Goal: Communication & Community: Answer question/provide support

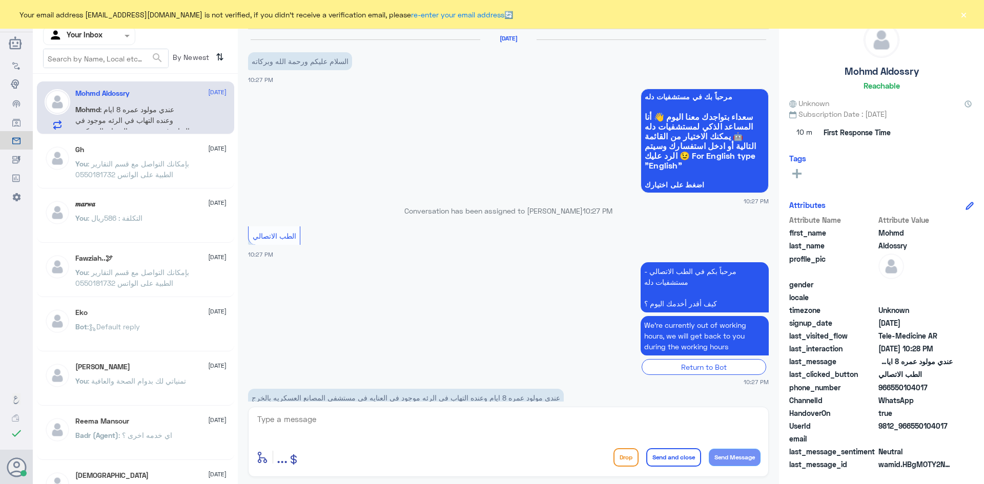
scroll to position [25, 0]
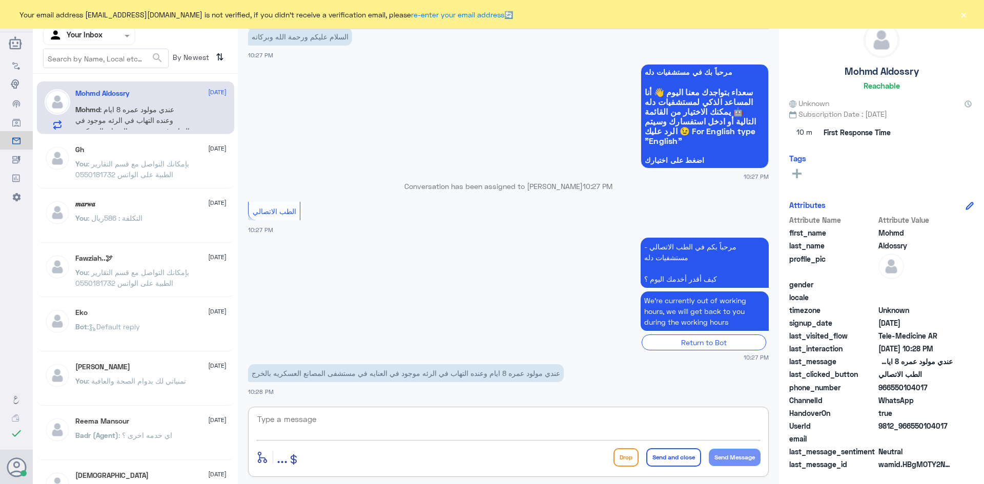
click at [423, 425] on textarea at bounding box center [508, 425] width 504 height 25
paste textarea "مرحبا معك [PERSON_NAME] من الطب الاتصالي"
type textarea "مرحبا معك [PERSON_NAME] من الطب الاتصالي"
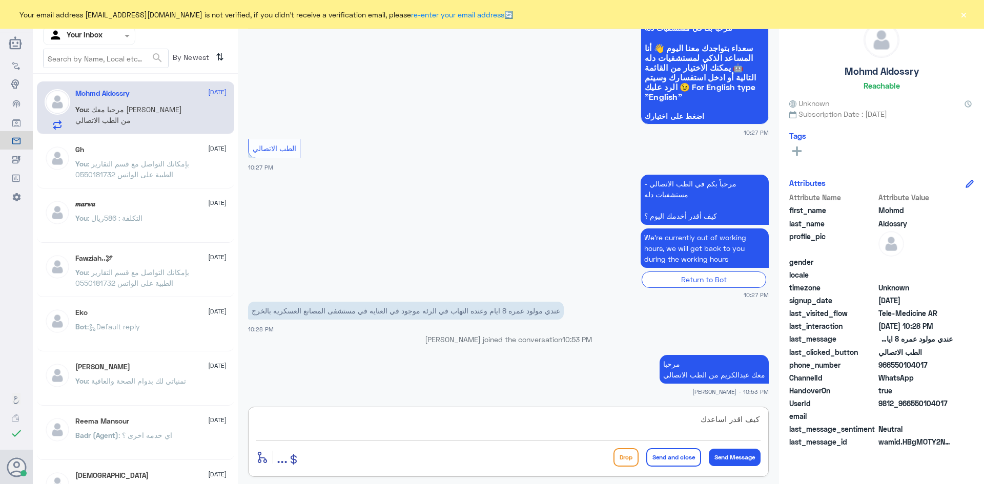
type textarea "كيف اقدر اساعدك"
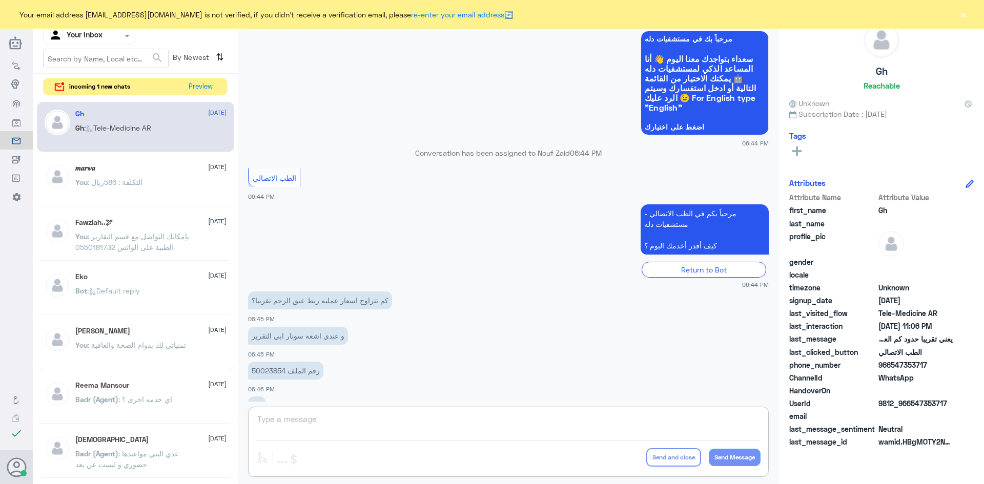
scroll to position [437, 0]
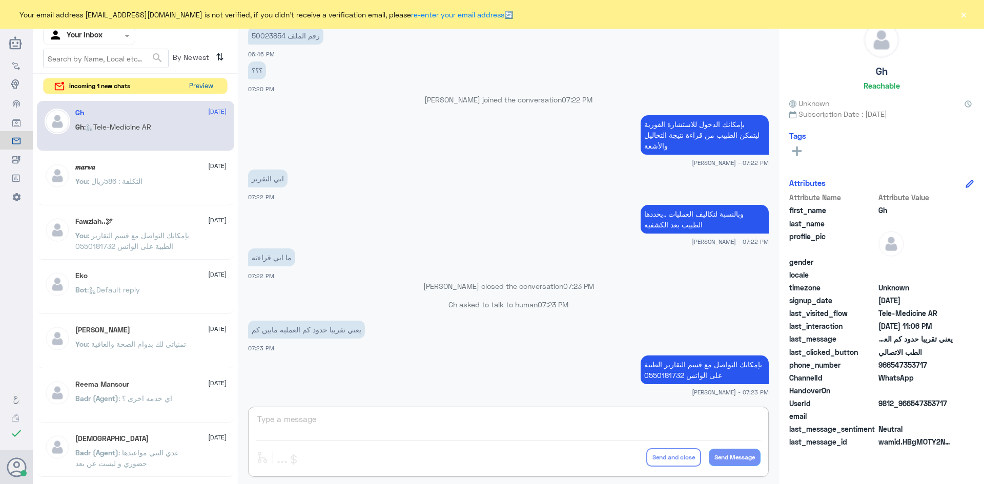
click at [197, 87] on button "Preview" at bounding box center [201, 86] width 32 height 16
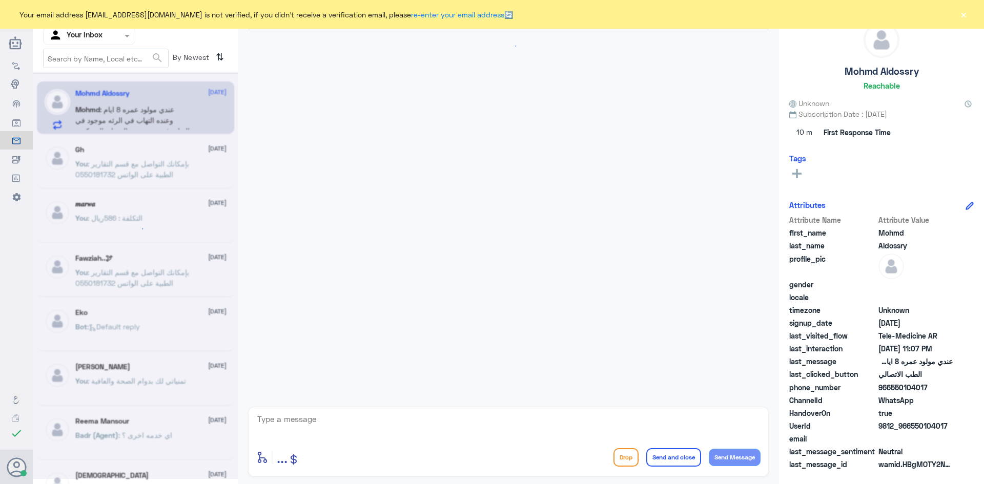
scroll to position [671, 0]
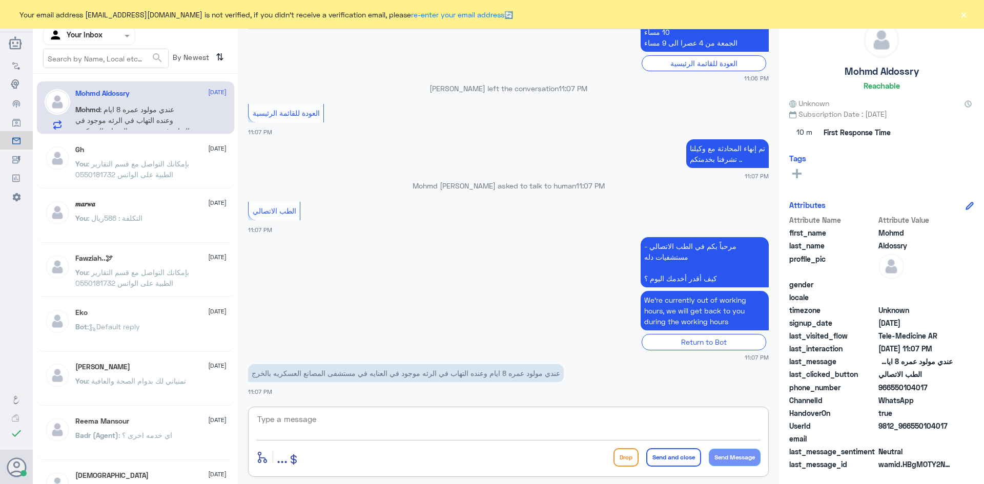
click at [404, 425] on textarea at bounding box center [508, 425] width 504 height 25
type textarea "هنا الطب الاتصالي للمواعيد عن بعد ولخدمة الاستشارة الفورية عن طريق التطبيق بإمك…"
click at [693, 456] on button "Send and close" at bounding box center [673, 457] width 55 height 18
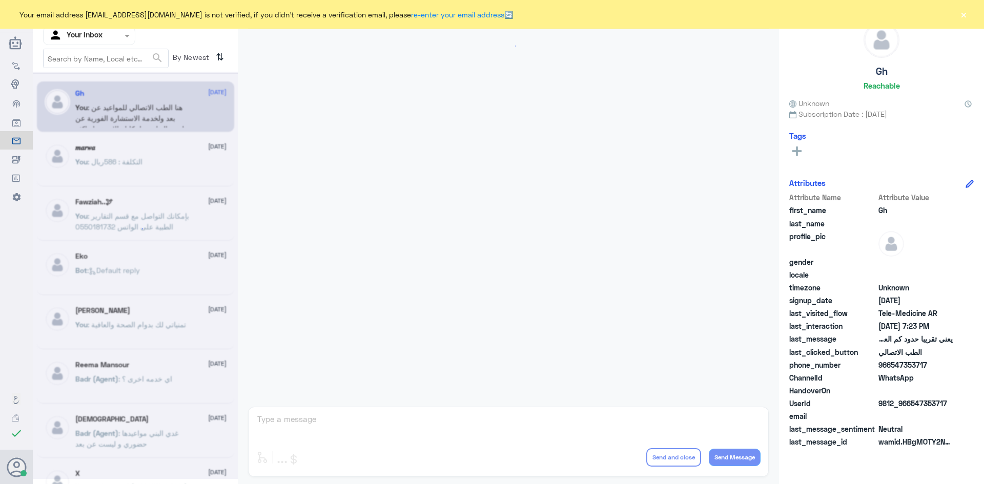
scroll to position [437, 0]
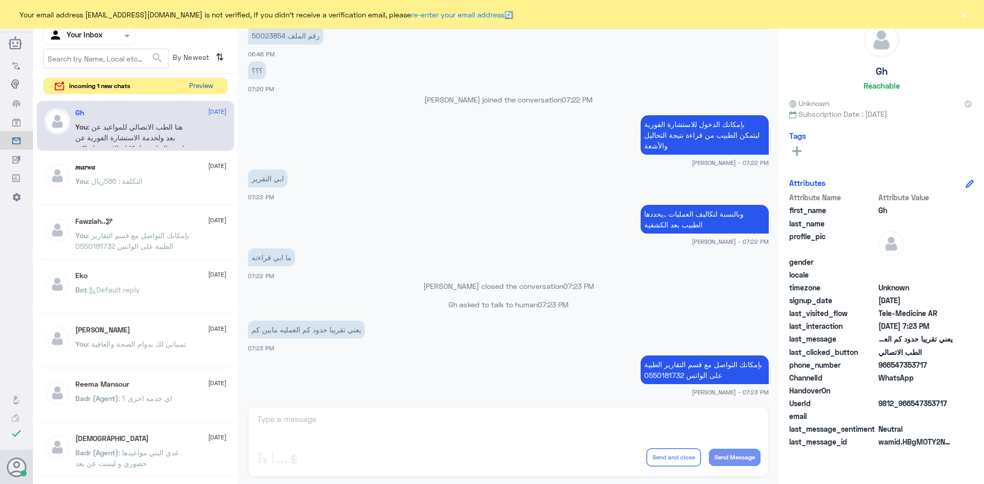
click at [206, 83] on button "Preview" at bounding box center [201, 86] width 32 height 16
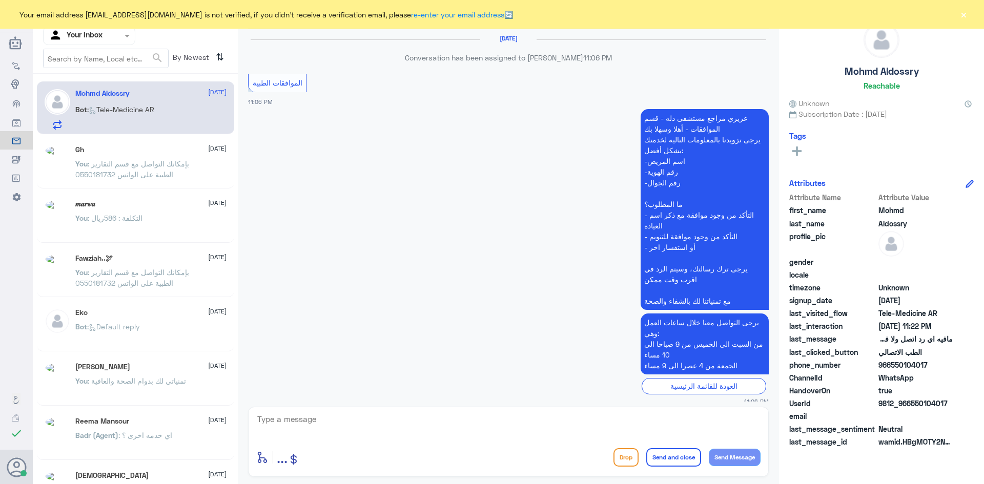
scroll to position [765, 0]
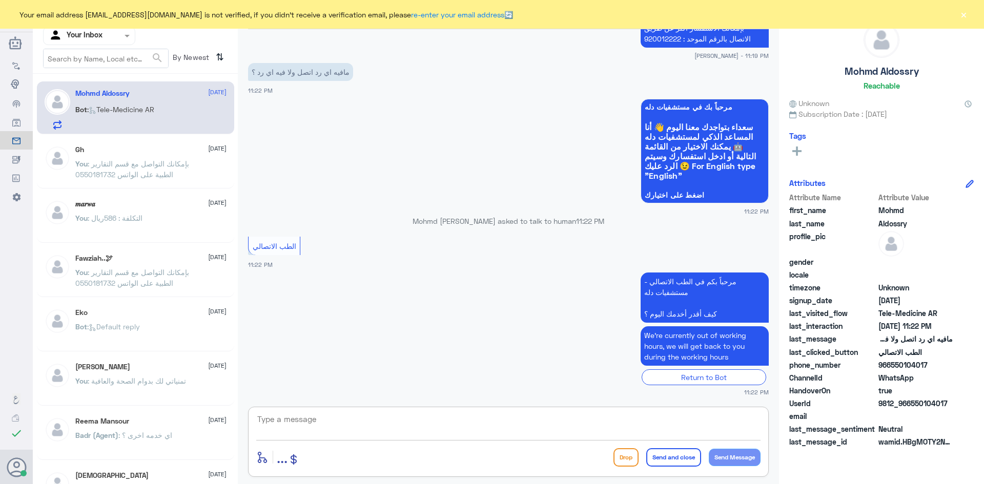
click at [403, 433] on textarea at bounding box center [508, 425] width 504 height 25
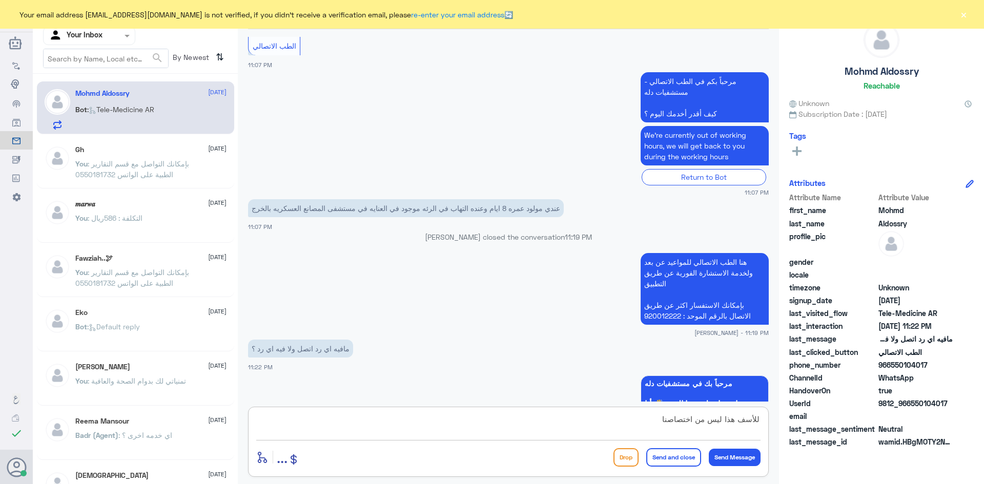
scroll to position [1258, 0]
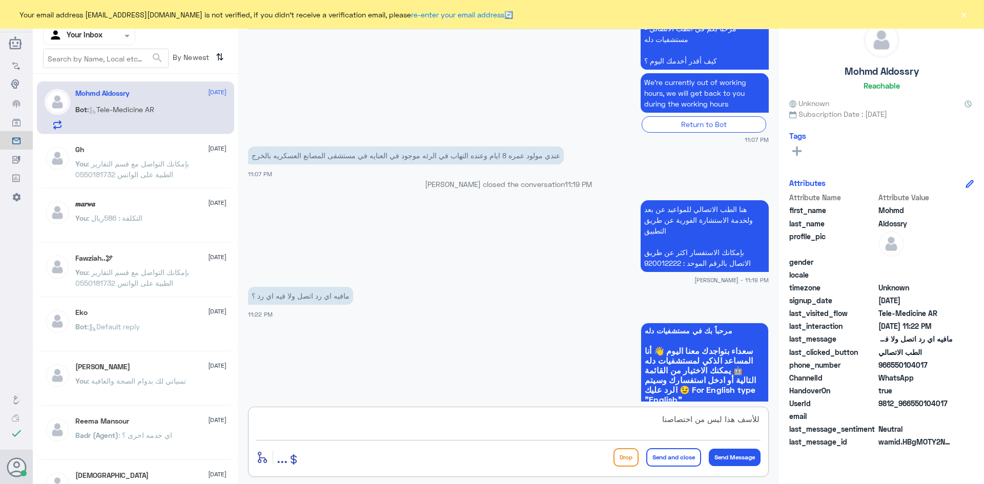
type textarea "للأسف هذا ليس من اختصاصنا"
click at [668, 458] on button "Send and close" at bounding box center [673, 457] width 55 height 18
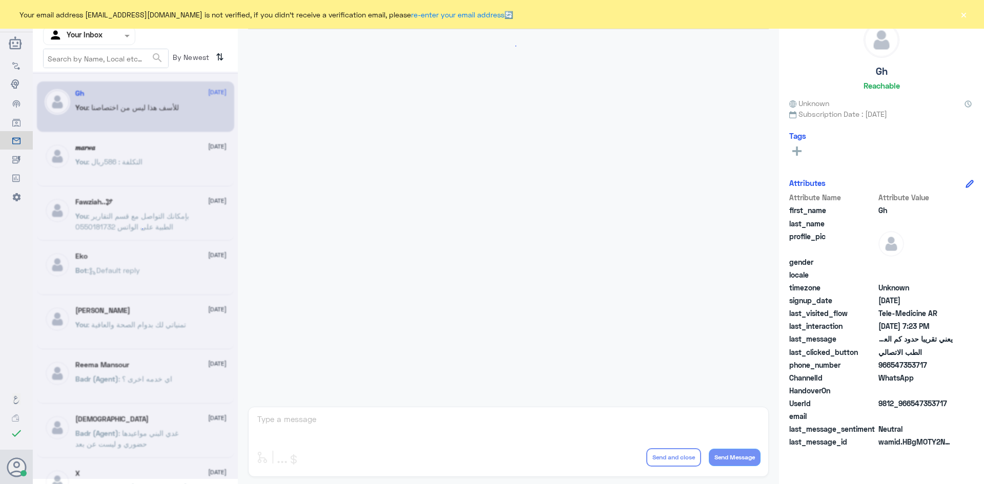
scroll to position [437, 0]
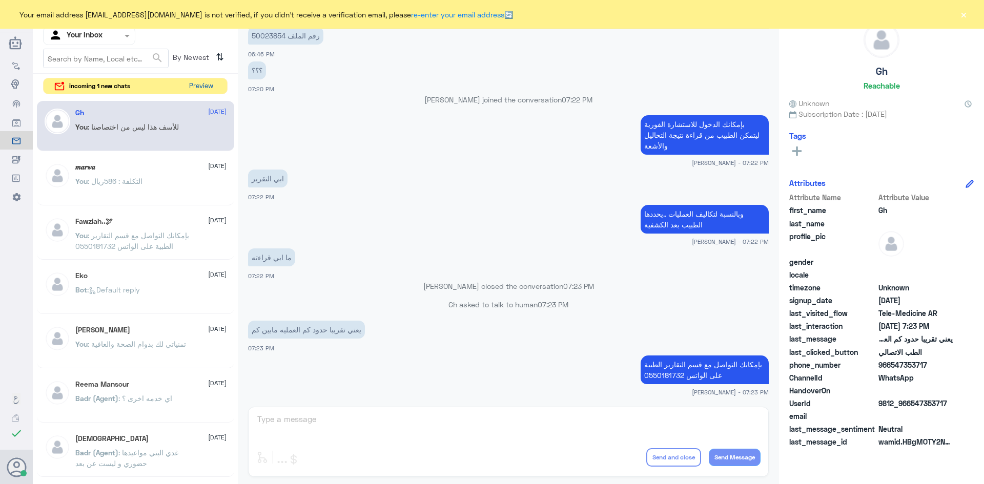
click at [193, 82] on button "Preview" at bounding box center [201, 86] width 32 height 16
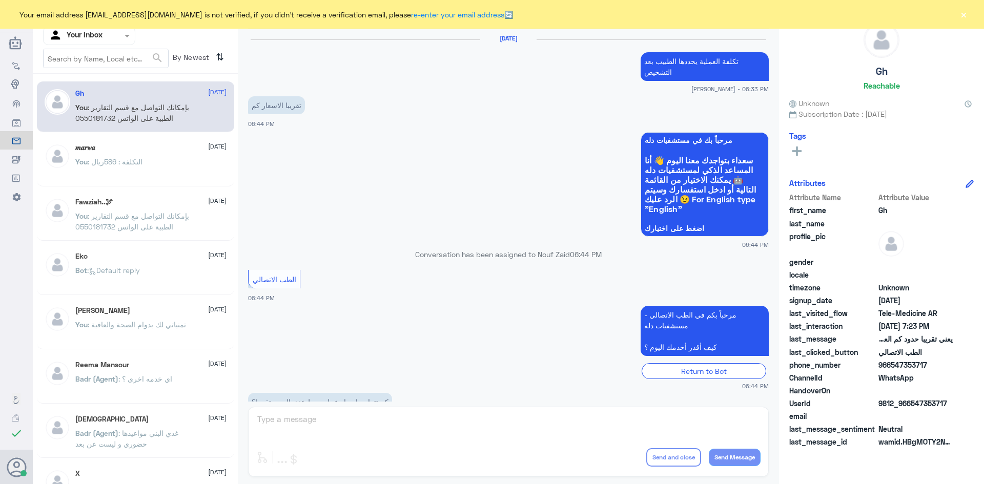
scroll to position [437, 0]
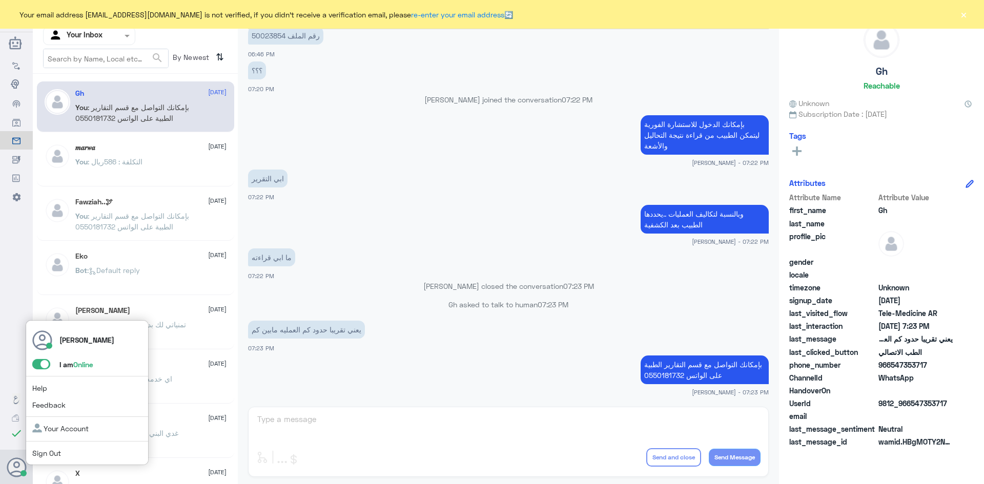
click at [36, 365] on span at bounding box center [41, 364] width 18 height 10
click at [0, 0] on input "checkbox" at bounding box center [0, 0] width 0 height 0
